Goal: Task Accomplishment & Management: Manage account settings

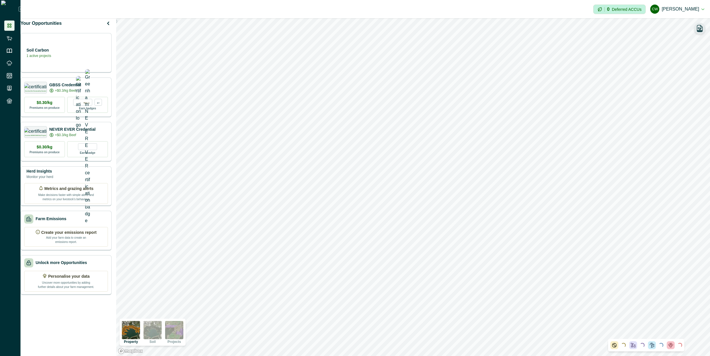
click at [699, 32] on icon "button" at bounding box center [700, 28] width 8 height 8
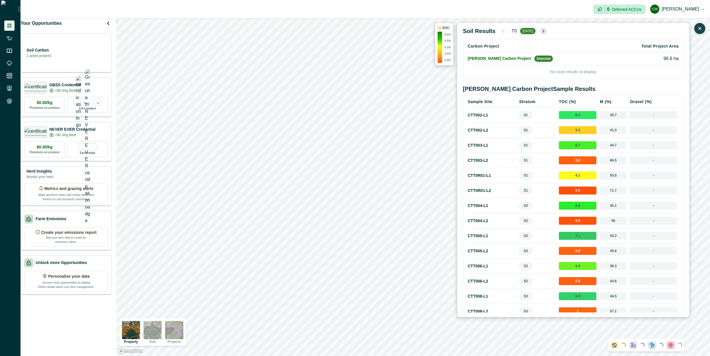
click at [543, 31] on icon "button" at bounding box center [543, 31] width 5 height 5
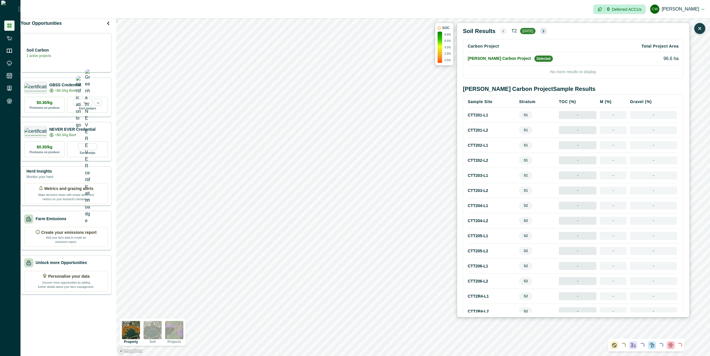
drag, startPoint x: 540, startPoint y: 31, endPoint x: 543, endPoint y: 31, distance: 3.1
click at [541, 31] on button "button" at bounding box center [543, 31] width 7 height 7
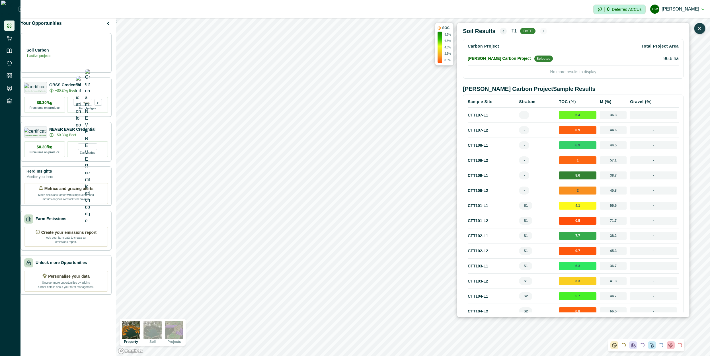
click at [654, 116] on span "-" at bounding box center [653, 115] width 47 height 8
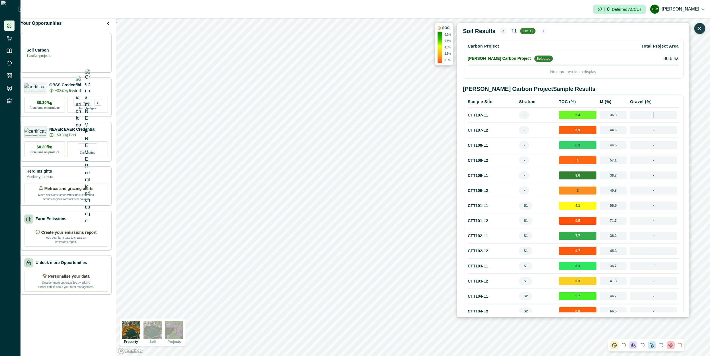
click at [654, 116] on span "-" at bounding box center [653, 115] width 47 height 8
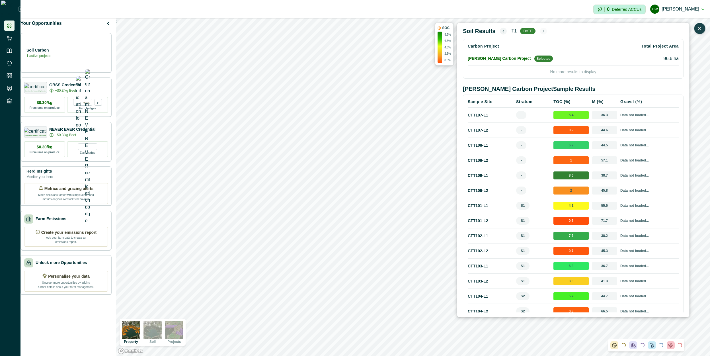
click at [601, 116] on span "36.3" at bounding box center [604, 115] width 25 height 8
click at [599, 133] on span "44.6" at bounding box center [604, 130] width 25 height 8
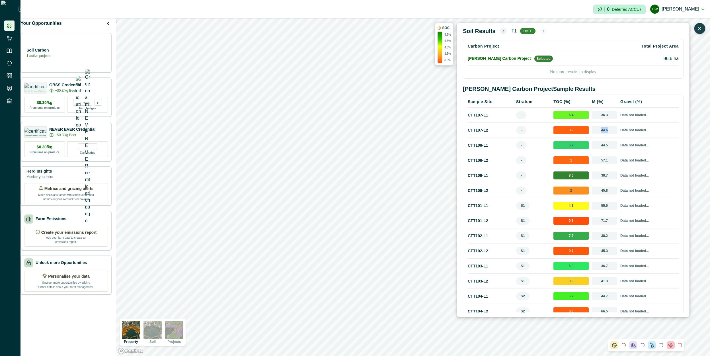
click at [599, 133] on span "44.6" at bounding box center [604, 130] width 25 height 8
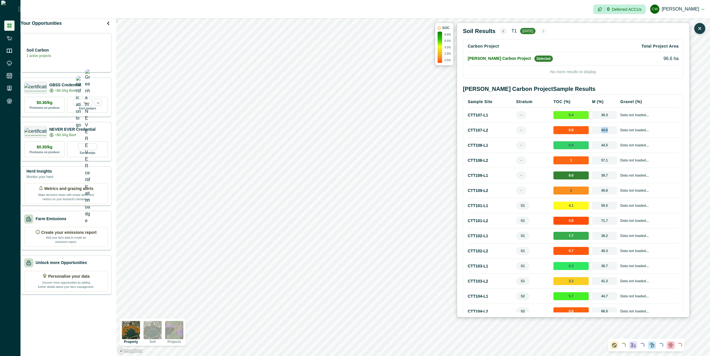
click at [599, 133] on span "44.6" at bounding box center [604, 130] width 25 height 8
click at [501, 33] on icon "button" at bounding box center [503, 31] width 5 height 5
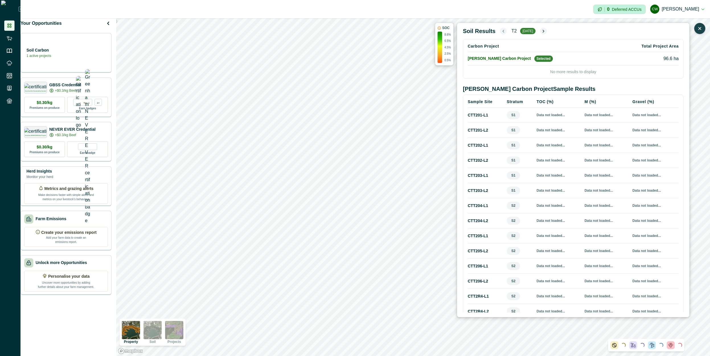
click at [501, 32] on icon "button" at bounding box center [503, 31] width 5 height 5
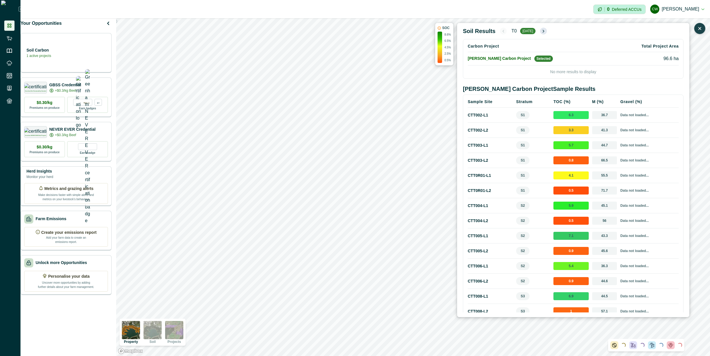
click at [544, 30] on icon "button" at bounding box center [543, 31] width 5 height 5
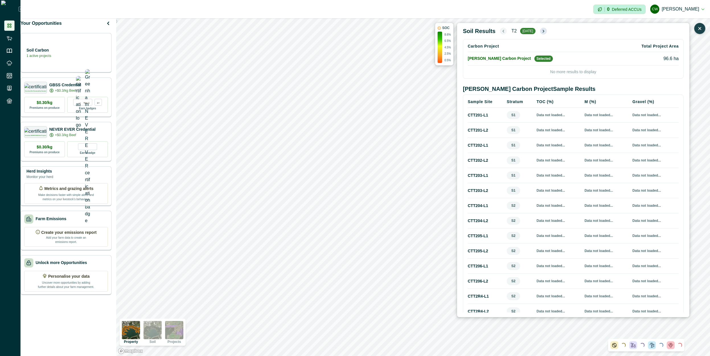
click at [544, 30] on icon "button" at bounding box center [543, 31] width 5 height 5
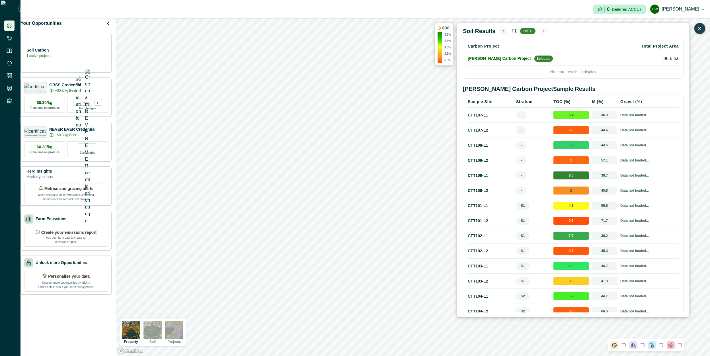
click at [597, 31] on div "Soil Results T1 may 2024" at bounding box center [573, 31] width 221 height 7
click at [494, 30] on div "Soil Results T1 may 2024" at bounding box center [573, 31] width 221 height 7
click at [501, 30] on icon "button" at bounding box center [503, 31] width 5 height 5
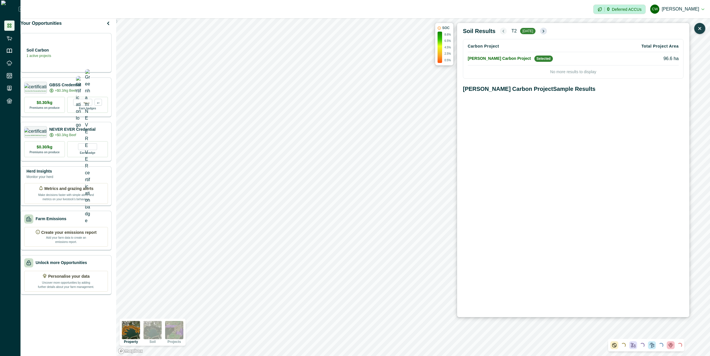
click at [543, 33] on icon "button" at bounding box center [543, 31] width 5 height 5
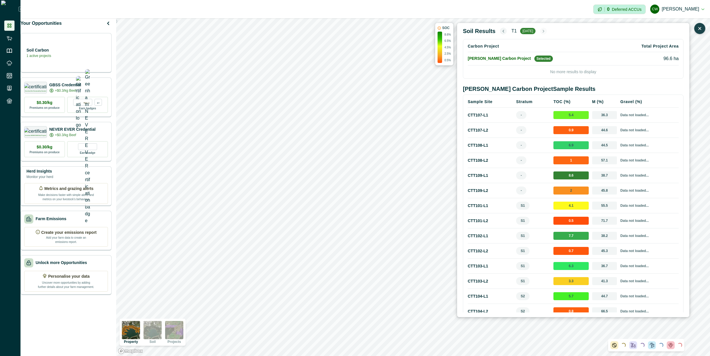
click at [501, 33] on icon "button" at bounding box center [503, 31] width 5 height 5
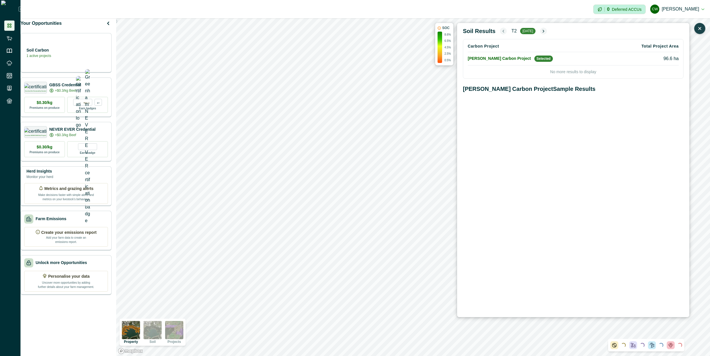
click at [501, 33] on icon "button" at bounding box center [503, 31] width 5 height 5
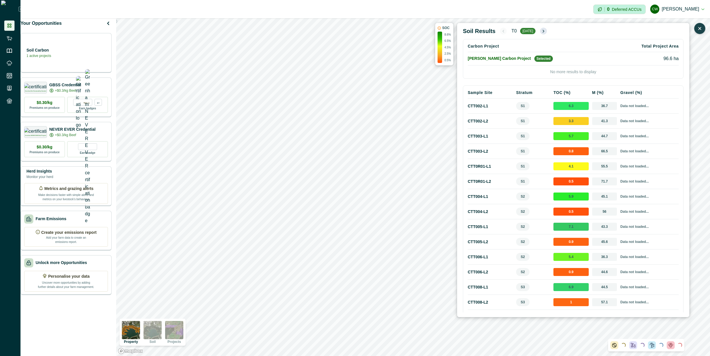
click at [544, 31] on icon "button" at bounding box center [543, 31] width 1 height 2
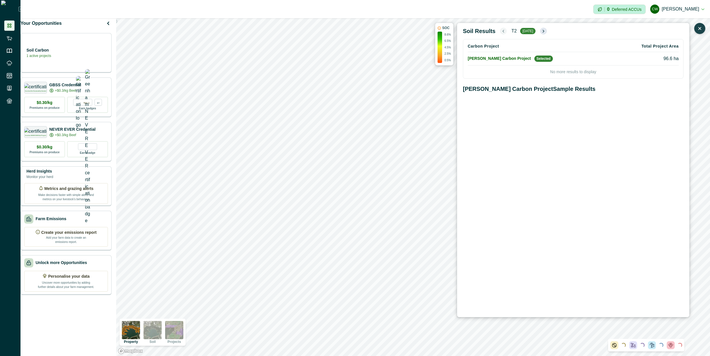
click at [545, 30] on icon "button" at bounding box center [543, 31] width 5 height 5
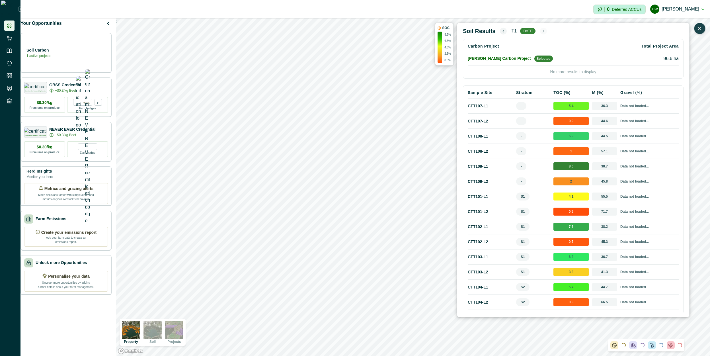
click at [501, 31] on icon "button" at bounding box center [503, 31] width 5 height 5
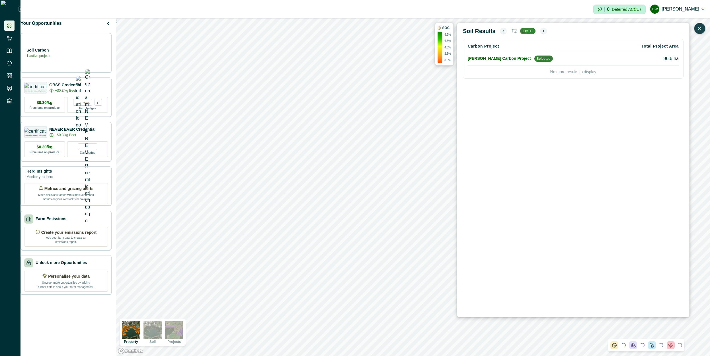
click at [540, 31] on div "T2 dec 2023" at bounding box center [523, 31] width 47 height 7
click at [543, 31] on icon "button" at bounding box center [543, 31] width 5 height 5
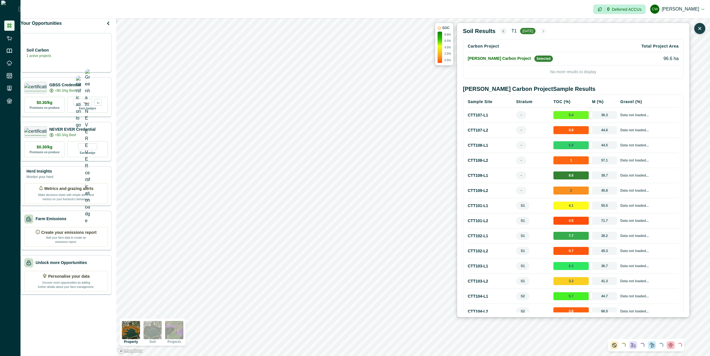
click at [501, 33] on icon "button" at bounding box center [503, 31] width 5 height 5
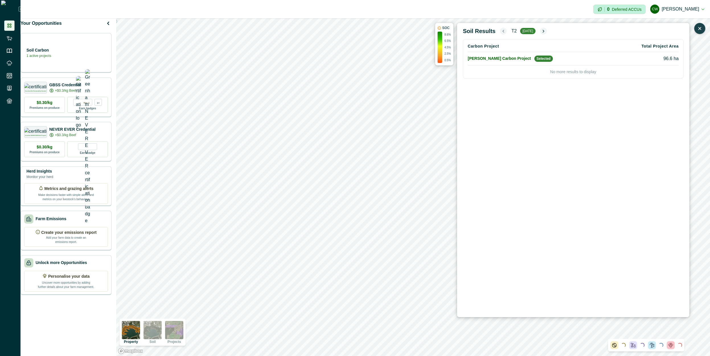
click at [501, 33] on icon "button" at bounding box center [503, 31] width 5 height 5
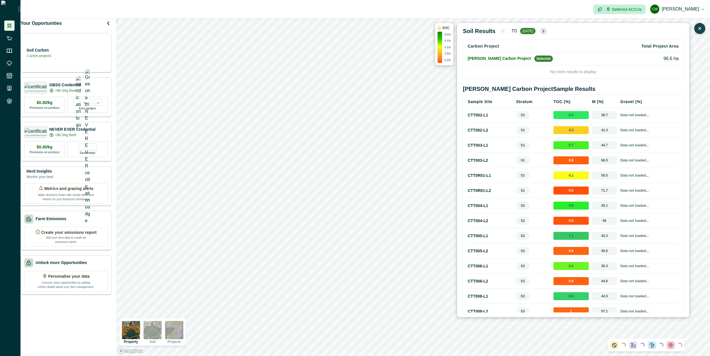
click at [545, 30] on icon "button" at bounding box center [543, 31] width 5 height 5
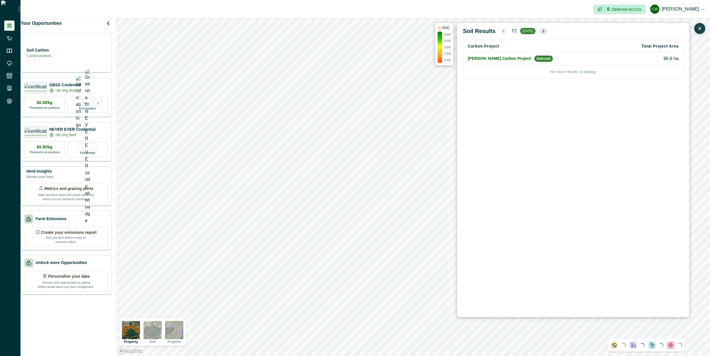
click at [545, 30] on icon "button" at bounding box center [543, 31] width 5 height 5
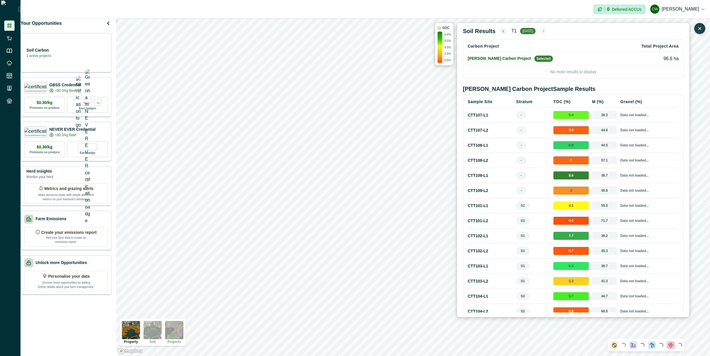
click at [501, 33] on icon "button" at bounding box center [503, 31] width 5 height 5
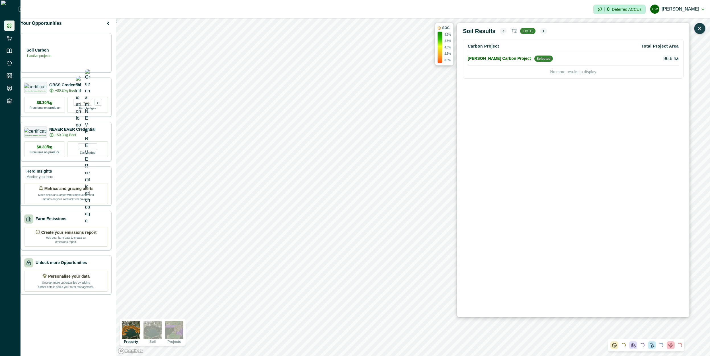
click at [501, 33] on icon "button" at bounding box center [503, 31] width 5 height 5
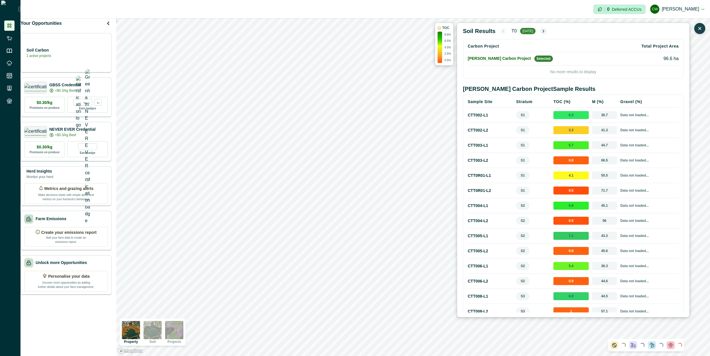
click at [543, 35] on div "Soil Results T0 apr 2022 Carbon Project Total Project Area Curtin Carbon Projec…" at bounding box center [575, 170] width 224 height 285
click at [543, 33] on icon "button" at bounding box center [543, 31] width 5 height 5
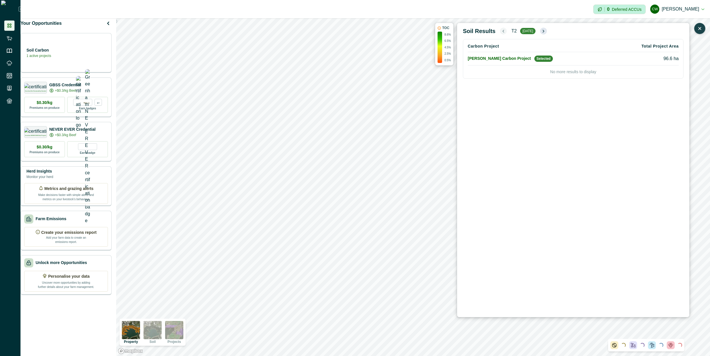
click at [543, 33] on icon "button" at bounding box center [543, 31] width 5 height 5
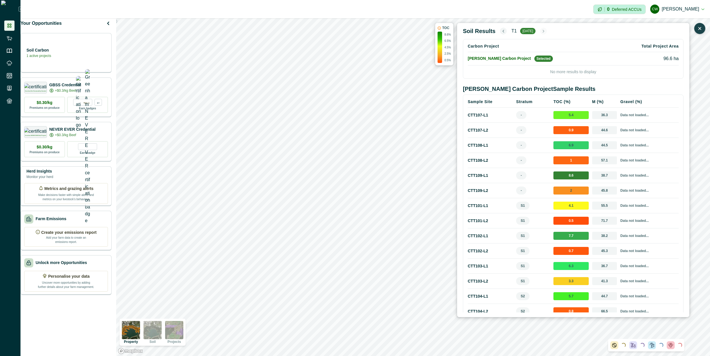
click at [501, 31] on icon "button" at bounding box center [503, 31] width 5 height 5
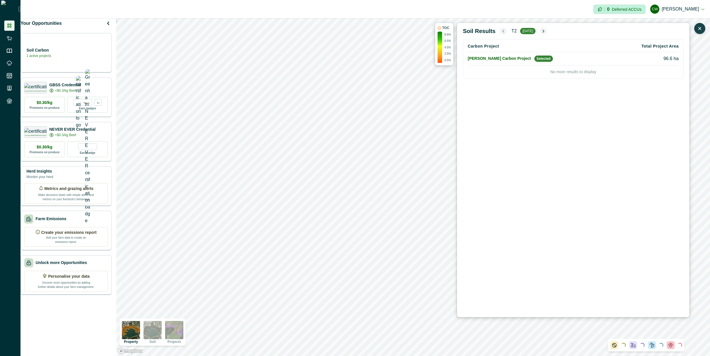
click at [501, 31] on icon "button" at bounding box center [503, 31] width 5 height 5
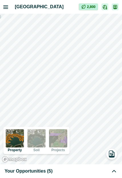
click at [115, 170] on icon at bounding box center [113, 170] width 7 height 7
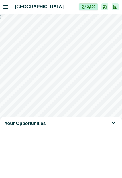
click at [114, 121] on icon at bounding box center [113, 123] width 7 height 7
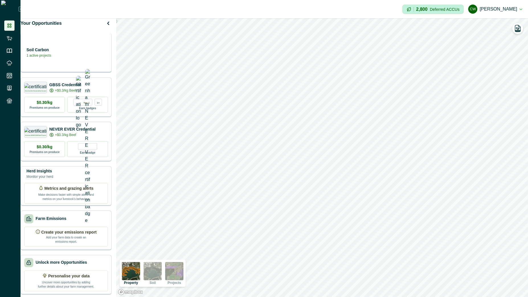
click at [73, 57] on div "Soil Carbon 1 active projects" at bounding box center [66, 52] width 84 height 11
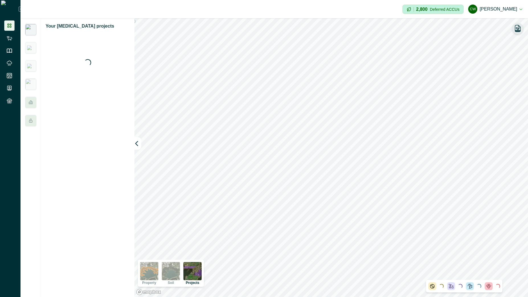
click at [122, 28] on icon "button" at bounding box center [517, 29] width 3 height 3
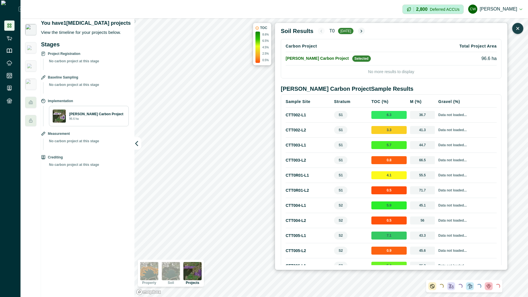
click at [72, 177] on div "Stages Project Registration No carbon project at this stage Baseline Sampling N…" at bounding box center [86, 168] width 90 height 257
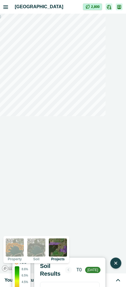
click at [115, 177] on icon "button" at bounding box center [116, 264] width 6 height 6
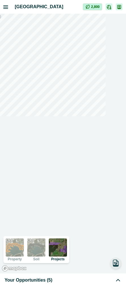
click at [118, 177] on icon at bounding box center [118, 280] width 7 height 7
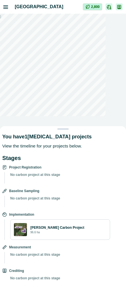
drag, startPoint x: 64, startPoint y: 120, endPoint x: 67, endPoint y: 179, distance: 59.3
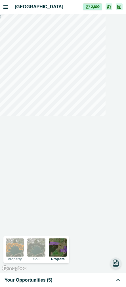
click at [7, 7] on icon "button" at bounding box center [6, 7] width 4 height 3
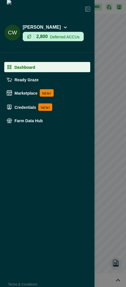
click at [50, 27] on button "[PERSON_NAME] [PERSON_NAME] 2,800 Deferred ACCUs" at bounding box center [43, 33] width 82 height 22
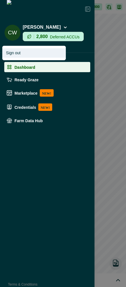
click at [38, 57] on button "Sign out" at bounding box center [34, 52] width 63 height 9
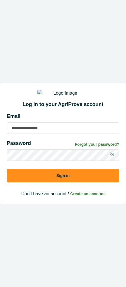
click at [45, 132] on input at bounding box center [63, 128] width 113 height 11
type input "**********"
click at [7, 169] on button "Sign in" at bounding box center [63, 176] width 113 height 14
